Goal: Information Seeking & Learning: Learn about a topic

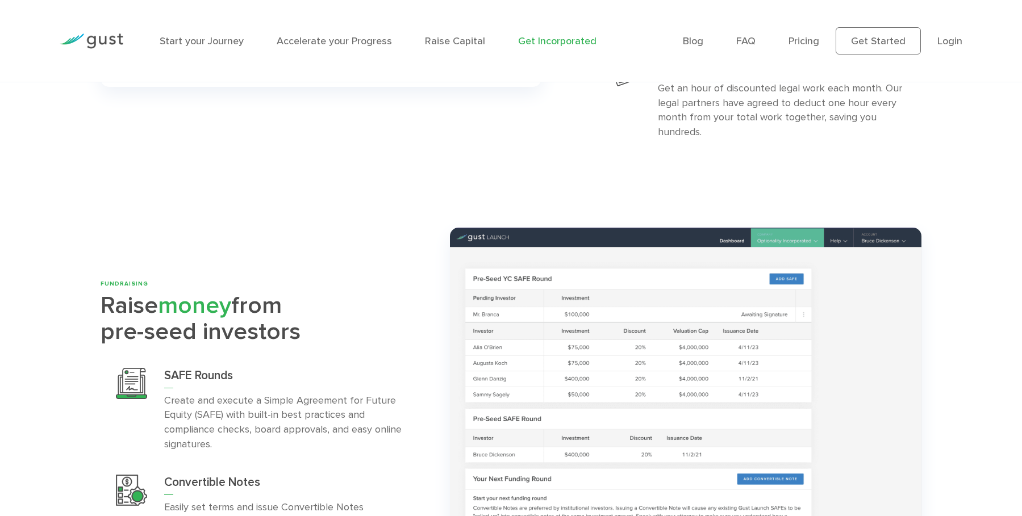
scroll to position [3460, 0]
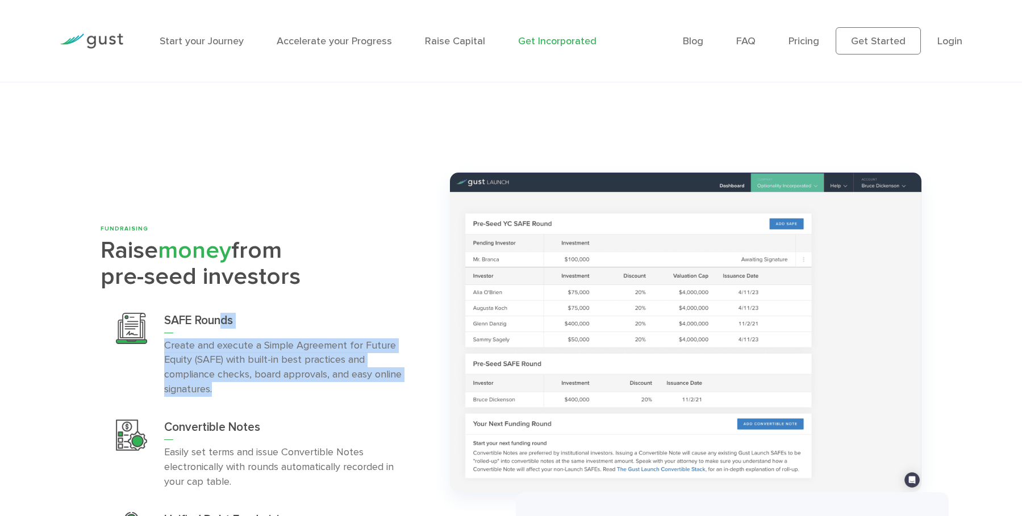
drag, startPoint x: 342, startPoint y: 354, endPoint x: 226, endPoint y: 279, distance: 138.0
click at [226, 313] on div "SAFE Rounds Create and execute a Simple Agreement for Future Equity (SAFE) with…" at bounding box center [288, 355] width 248 height 85
click at [292, 339] on p "Create and execute a Simple Agreement for Future Equity (SAFE) with built-in be…" at bounding box center [288, 368] width 248 height 59
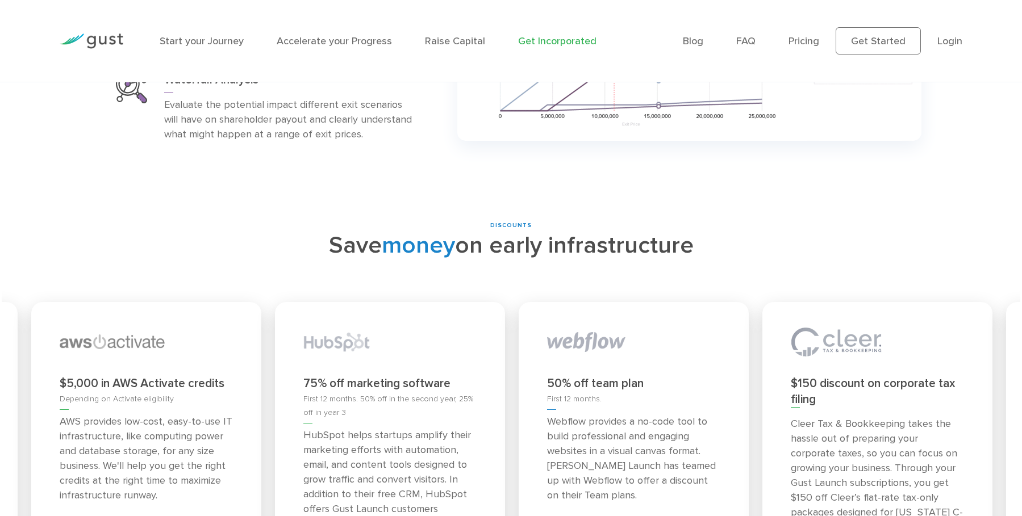
scroll to position [4853, 0]
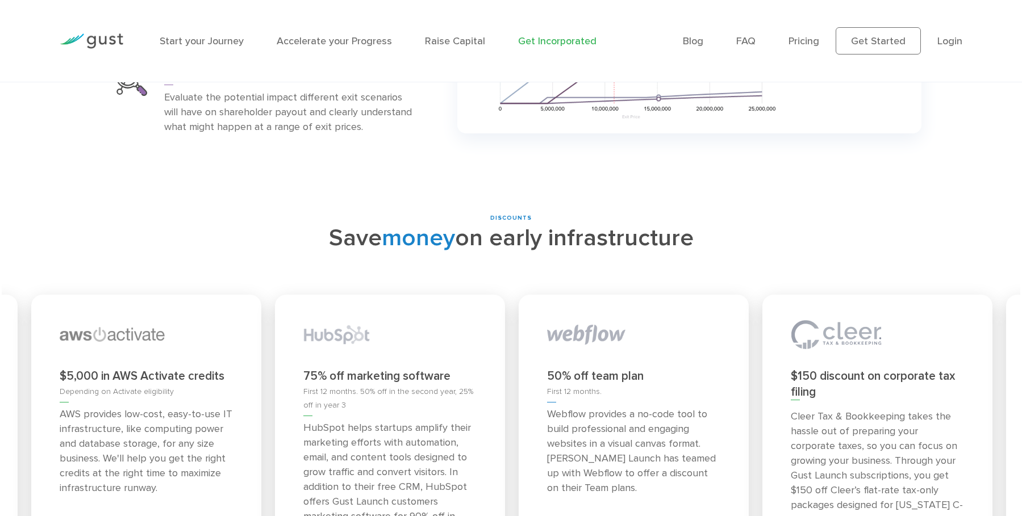
click at [532, 223] on h2 "Save money on early infrastructure" at bounding box center [511, 239] width 1005 height 32
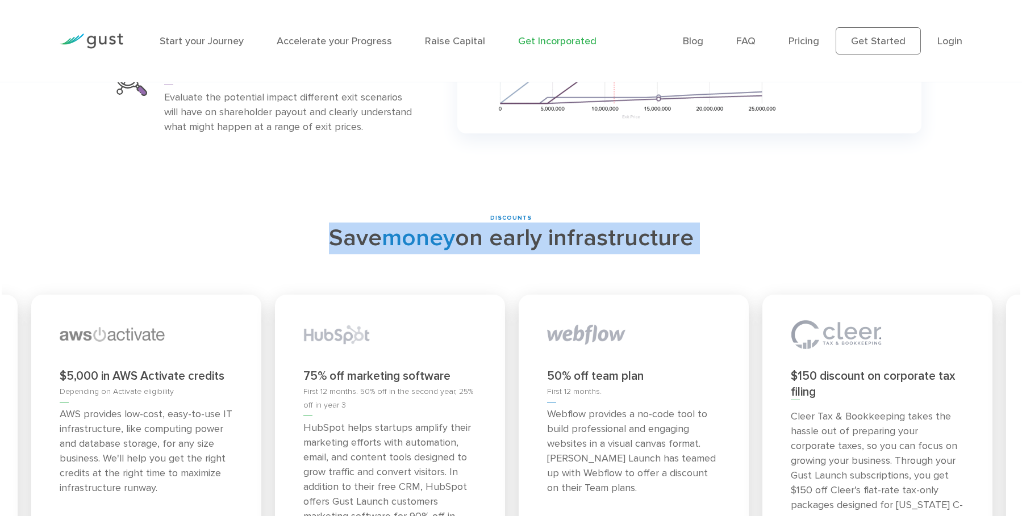
click at [532, 223] on h2 "Save money on early infrastructure" at bounding box center [511, 239] width 1005 height 32
click at [423, 223] on h2 "Save money on early infrastructure" at bounding box center [511, 239] width 1005 height 32
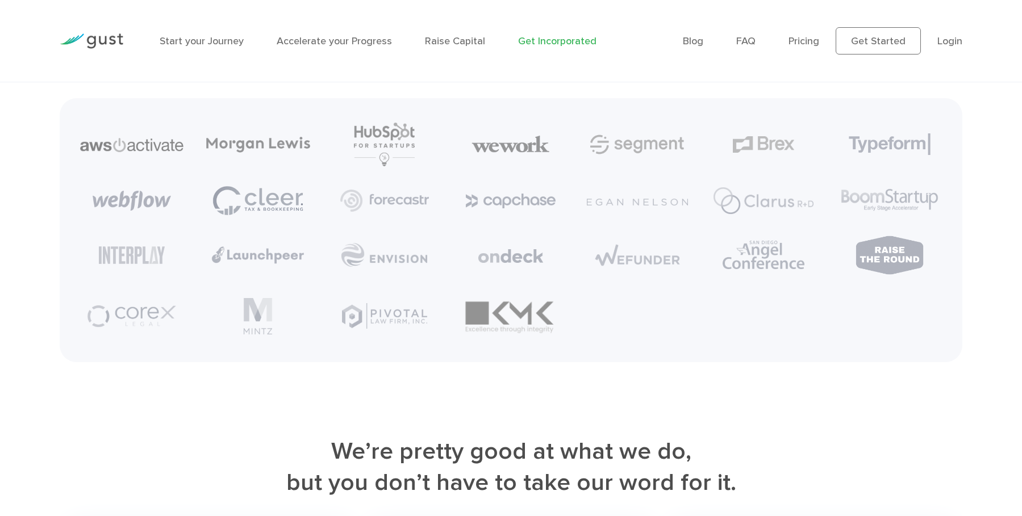
scroll to position [5558, 0]
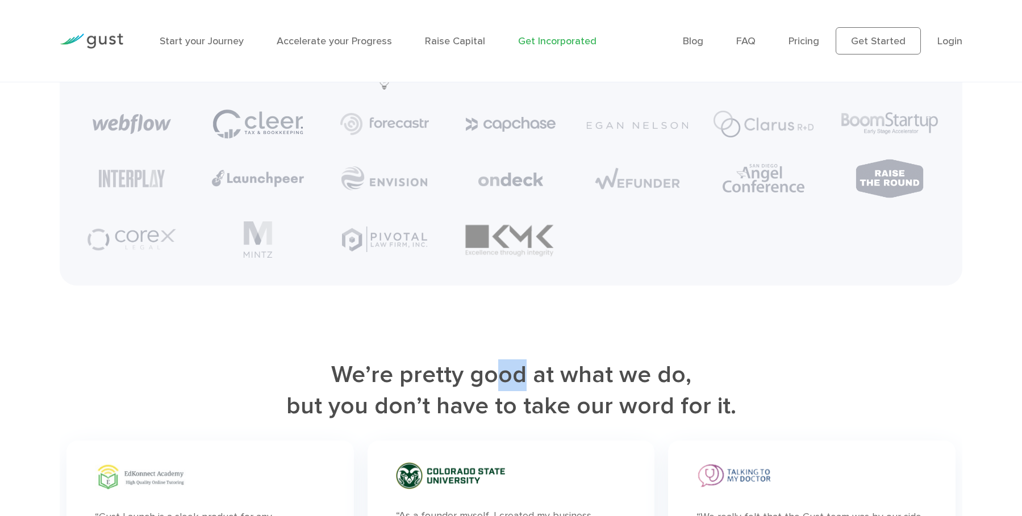
drag, startPoint x: 494, startPoint y: 311, endPoint x: 603, endPoint y: 334, distance: 111.5
click at [545, 360] on h2 "We’re pretty good at what we do, but you don’t have to take our word for it." at bounding box center [511, 392] width 902 height 64
click at [654, 360] on h2 "We’re pretty good at what we do, but you don’t have to take our word for it." at bounding box center [511, 392] width 902 height 64
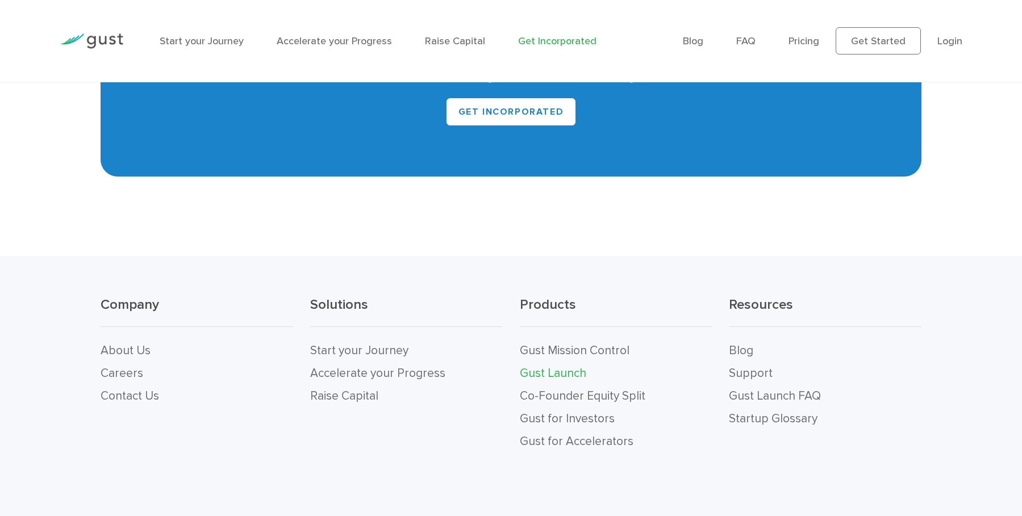
scroll to position [7044, 0]
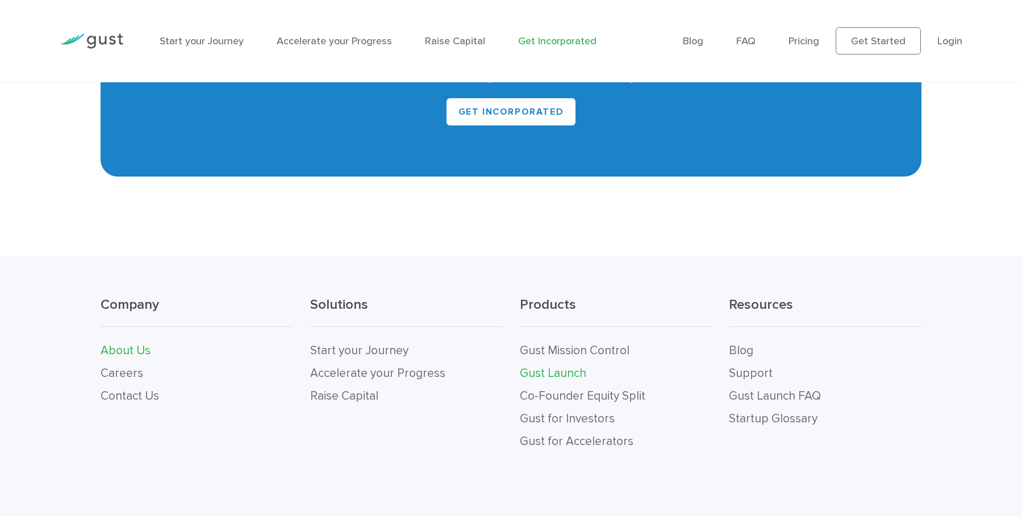
click at [121, 344] on link "About Us" at bounding box center [126, 351] width 50 height 14
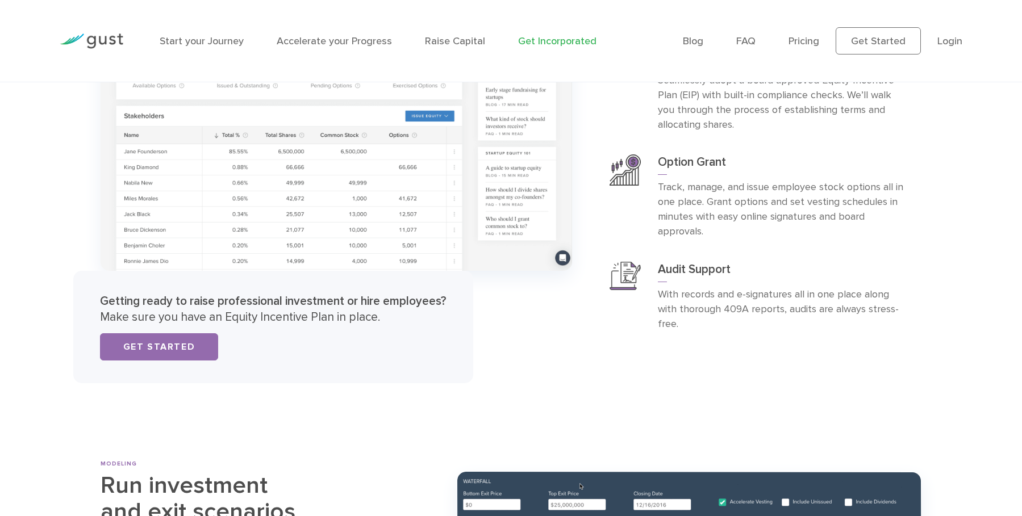
scroll to position [4284, 0]
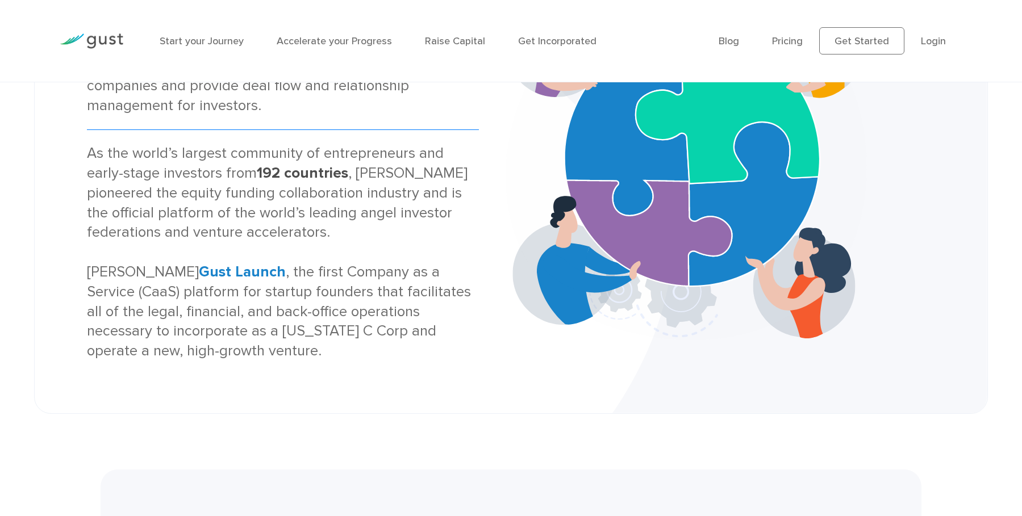
scroll to position [185, 0]
